Goal: Information Seeking & Learning: Learn about a topic

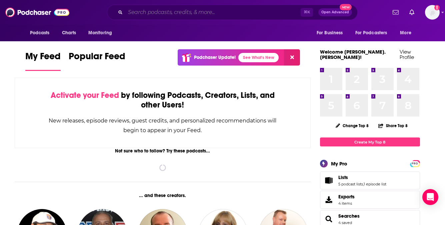
click at [221, 8] on input "Search podcasts, credits, & more..." at bounding box center [212, 12] width 175 height 11
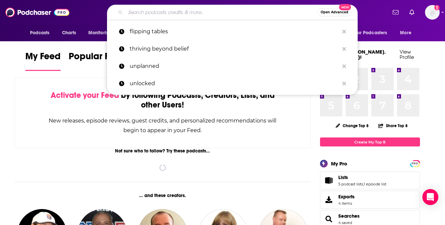
paste input "The [PERSON_NAME] Podcast"
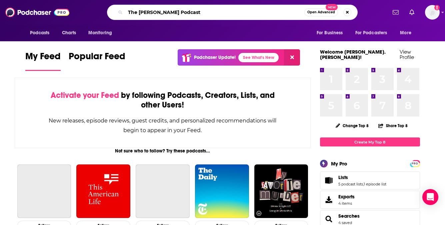
type input "The [PERSON_NAME] Podcast"
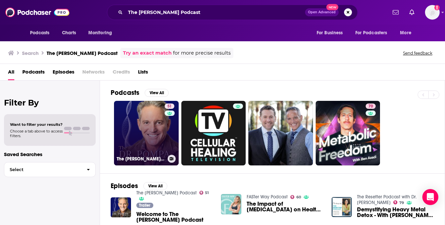
click at [138, 128] on link "51 The [PERSON_NAME] Podcast" at bounding box center [146, 133] width 65 height 65
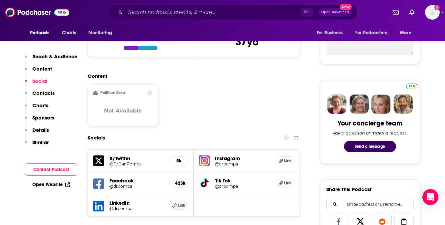
scroll to position [288, 0]
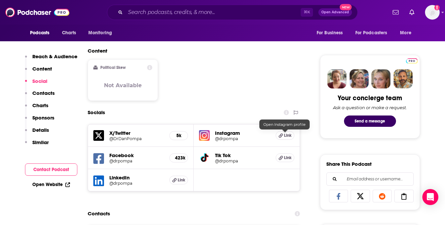
click at [284, 135] on span "Link" at bounding box center [288, 135] width 8 height 5
click at [188, 192] on div "X/Twitter @DrDanPompa 5k Instagram @drpompa Link Facebook @drpompa 423k Tik Tok…" at bounding box center [194, 157] width 213 height 67
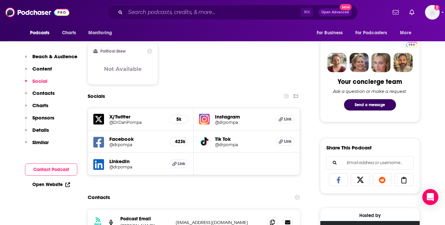
scroll to position [314, 0]
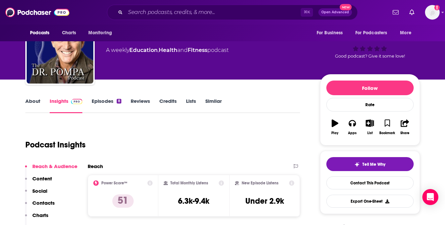
scroll to position [29, 0]
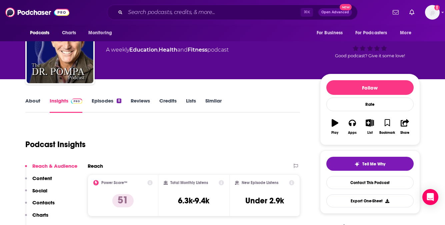
click at [109, 103] on link "Episodes 8" at bounding box center [106, 105] width 29 height 15
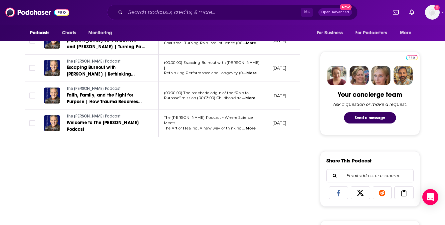
scroll to position [293, 0]
